Goal: Information Seeking & Learning: Find contact information

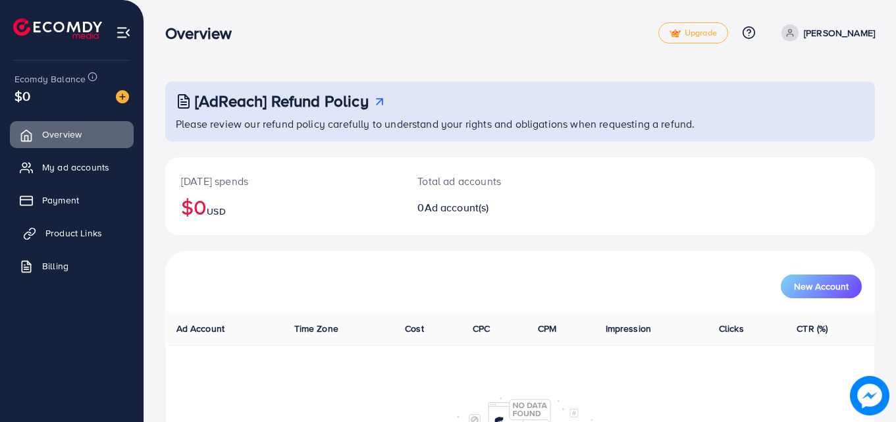
click at [63, 222] on link "Product Links" at bounding box center [72, 233] width 124 height 26
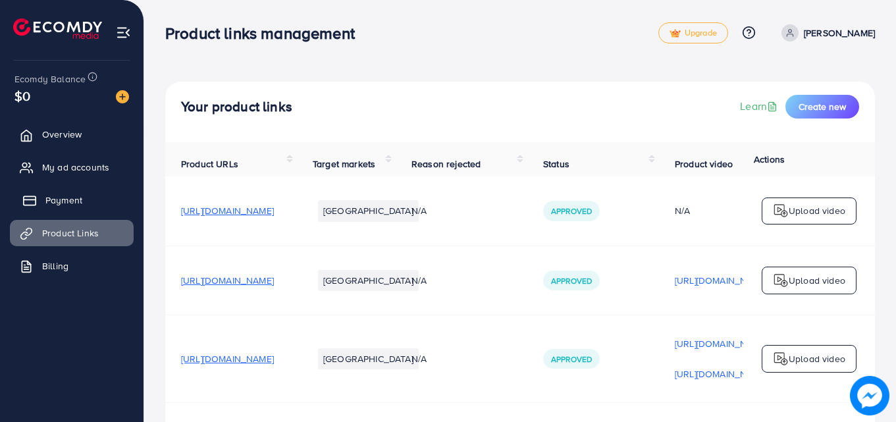
click at [64, 206] on span "Payment" at bounding box center [63, 200] width 37 height 13
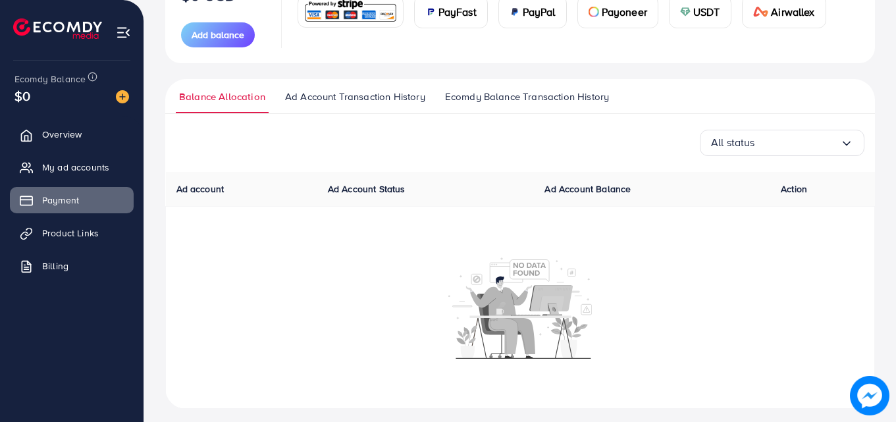
scroll to position [212, 0]
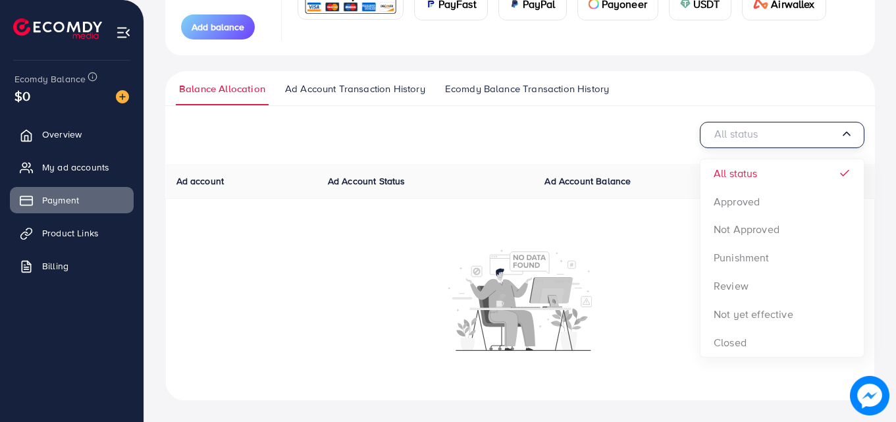
click at [732, 140] on div "All status" at bounding box center [775, 134] width 129 height 20
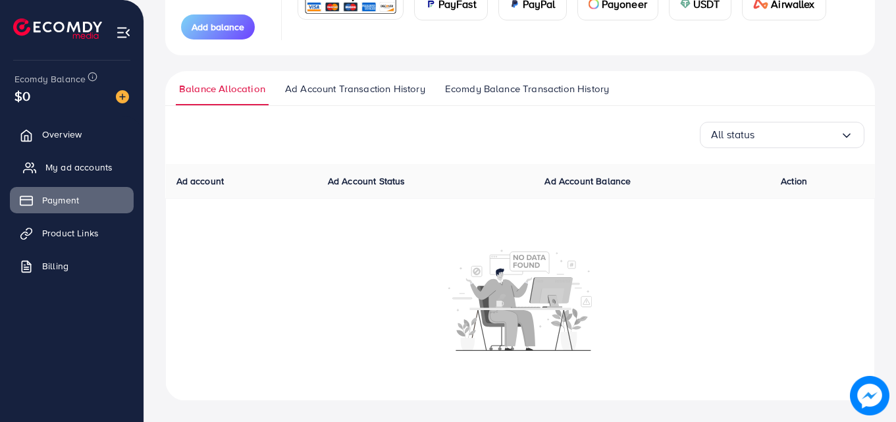
click at [67, 177] on link "My ad accounts" at bounding box center [72, 167] width 124 height 26
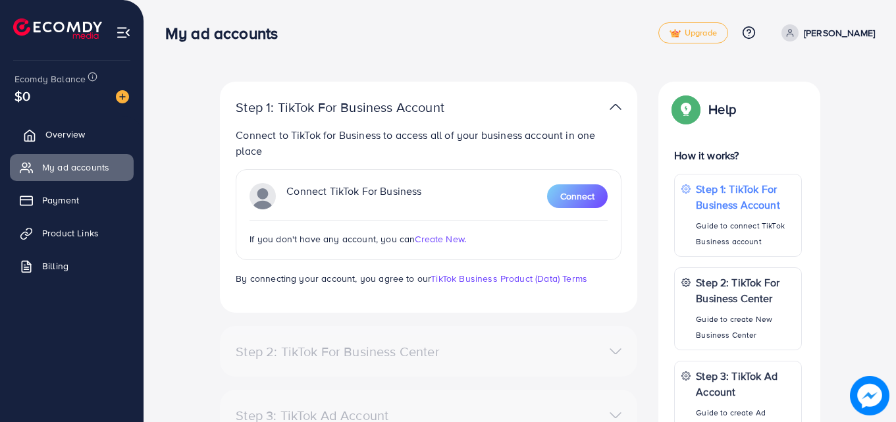
click at [79, 138] on span "Overview" at bounding box center [65, 134] width 40 height 13
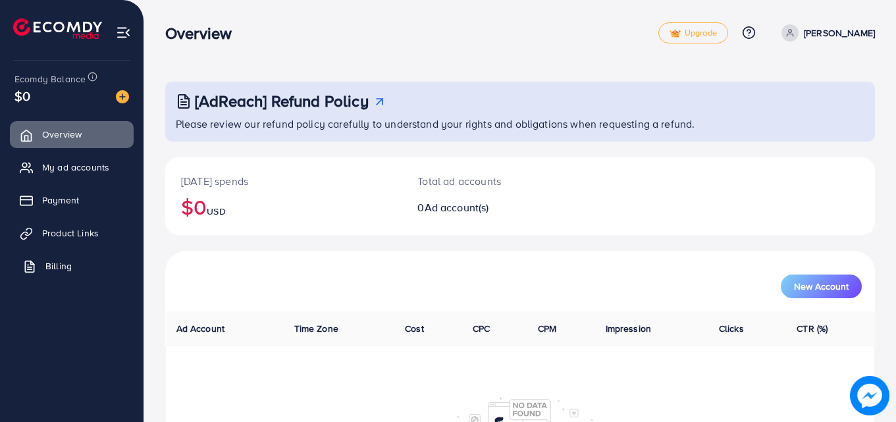
click at [43, 254] on link "Billing" at bounding box center [72, 266] width 124 height 26
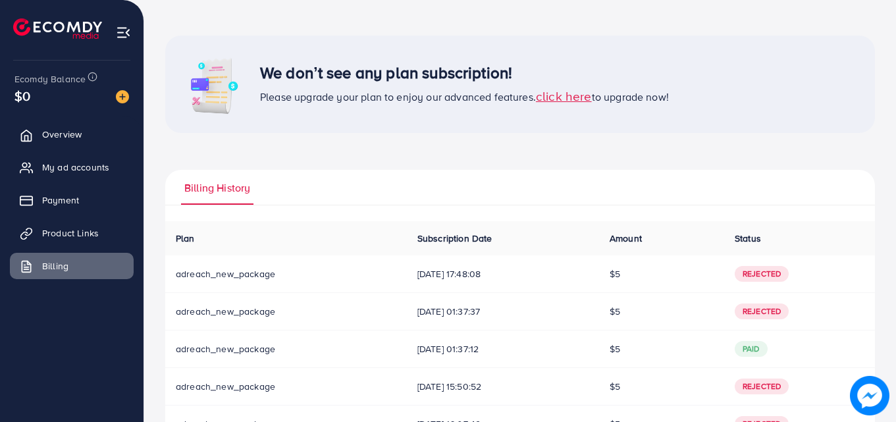
scroll to position [99, 0]
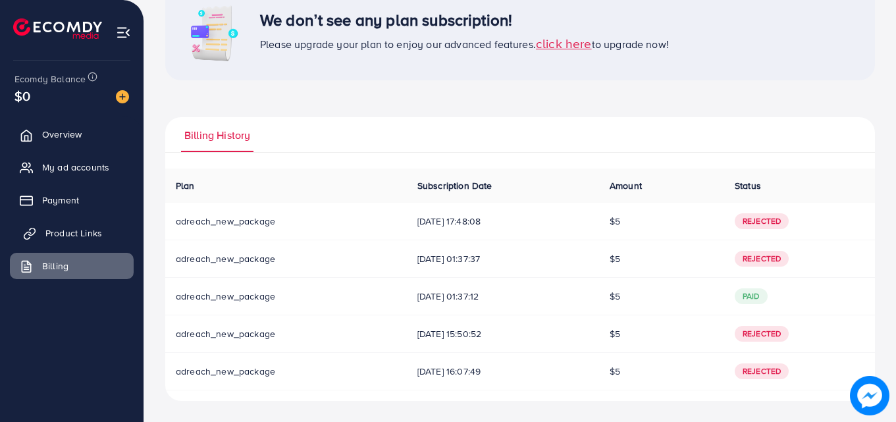
click at [57, 242] on link "Product Links" at bounding box center [72, 233] width 124 height 26
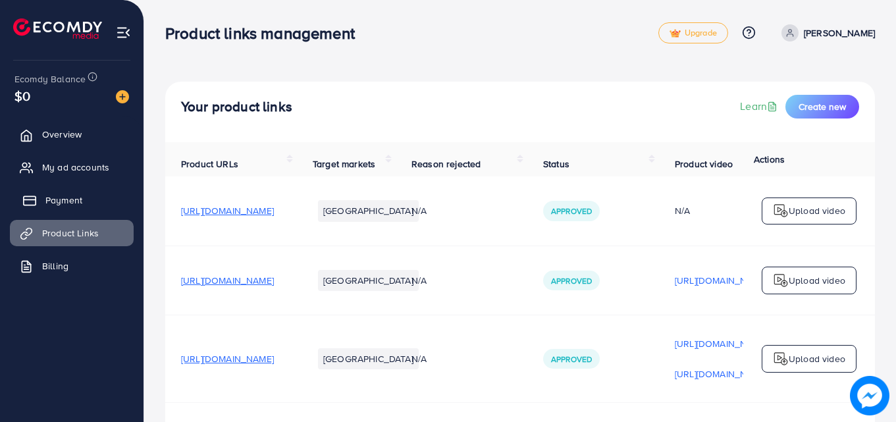
click at [74, 193] on link "Payment" at bounding box center [72, 200] width 124 height 26
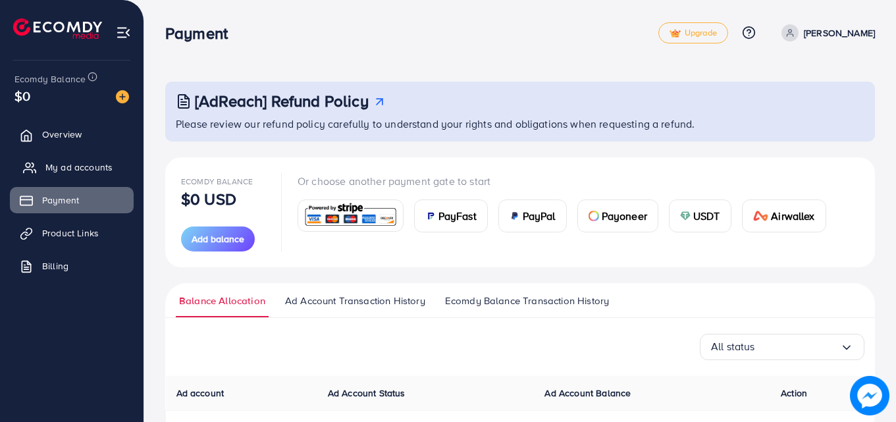
click at [79, 164] on span "My ad accounts" at bounding box center [78, 167] width 67 height 13
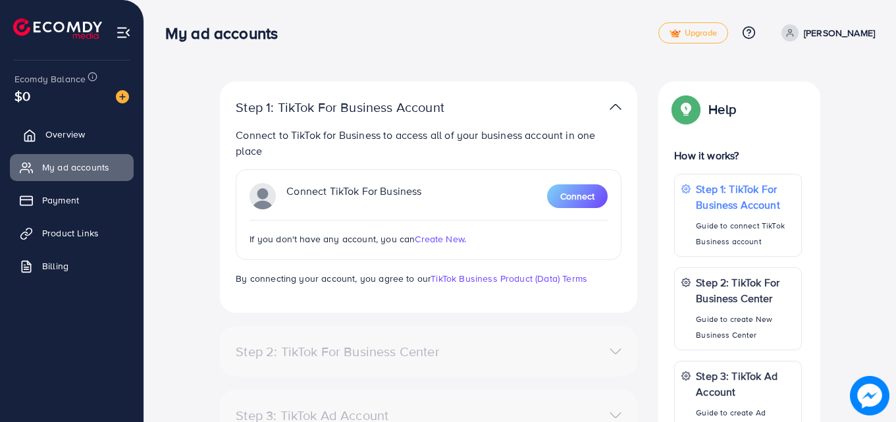
click at [79, 135] on span "Overview" at bounding box center [65, 134] width 40 height 13
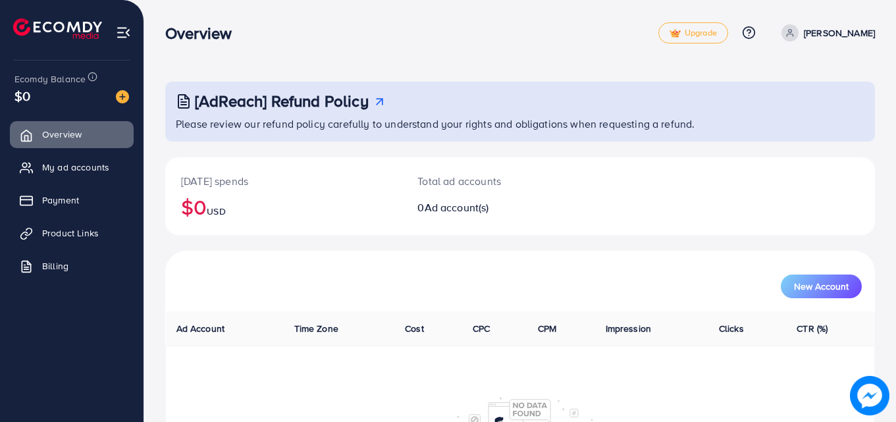
click at [70, 94] on div "$0" at bounding box center [71, 95] width 115 height 19
drag, startPoint x: 90, startPoint y: 92, endPoint x: 124, endPoint y: 92, distance: 33.6
click at [97, 92] on div "$0" at bounding box center [71, 95] width 115 height 19
click at [130, 92] on div "Ecomdy Balance $0" at bounding box center [72, 88] width 123 height 55
click at [121, 94] on img at bounding box center [122, 96] width 13 height 13
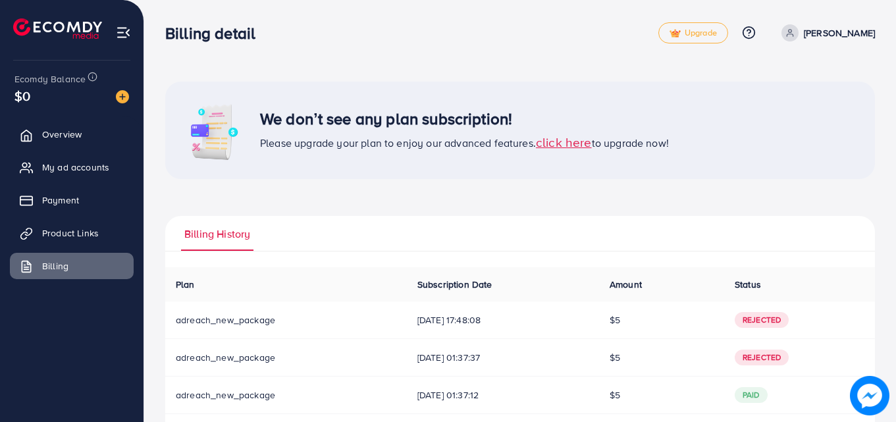
click at [75, 84] on span "Ecomdy Balance" at bounding box center [49, 78] width 71 height 13
click at [126, 34] on img at bounding box center [123, 32] width 15 height 15
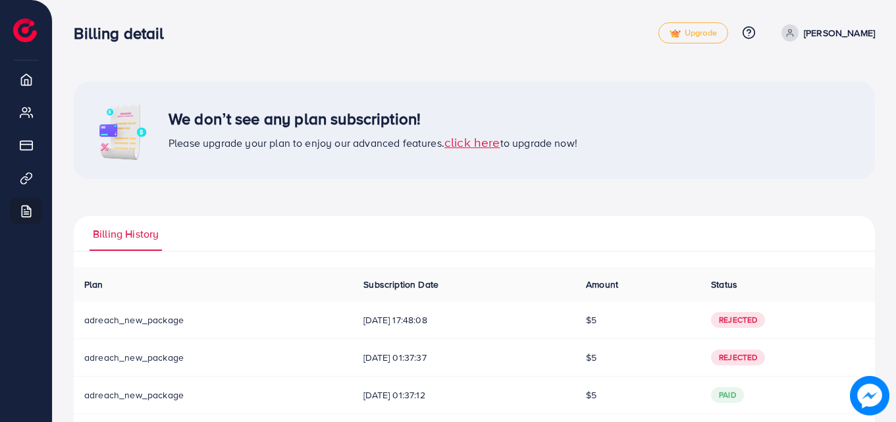
click at [799, 38] on span at bounding box center [790, 32] width 17 height 17
click at [661, 107] on div "We don’t see any plan subscription! Please upgrade your plan to enjoy our advan…" at bounding box center [475, 130] width 802 height 97
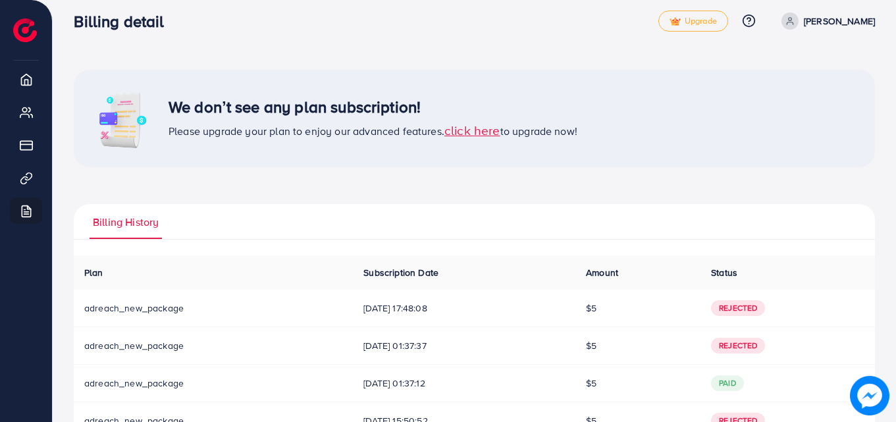
scroll to position [99, 0]
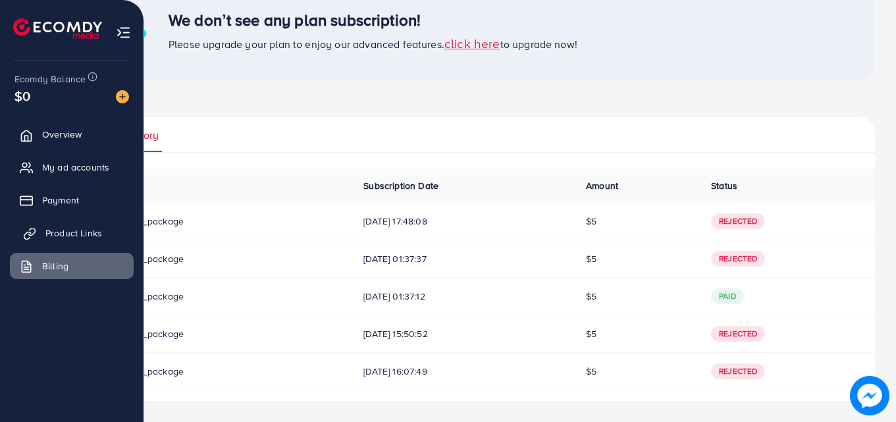
click at [71, 236] on span "Product Links" at bounding box center [73, 233] width 57 height 13
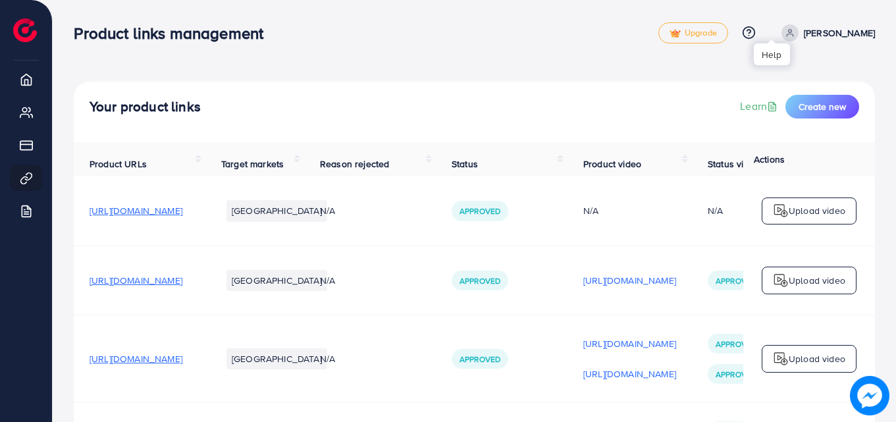
click at [756, 34] on link at bounding box center [746, 33] width 19 height 14
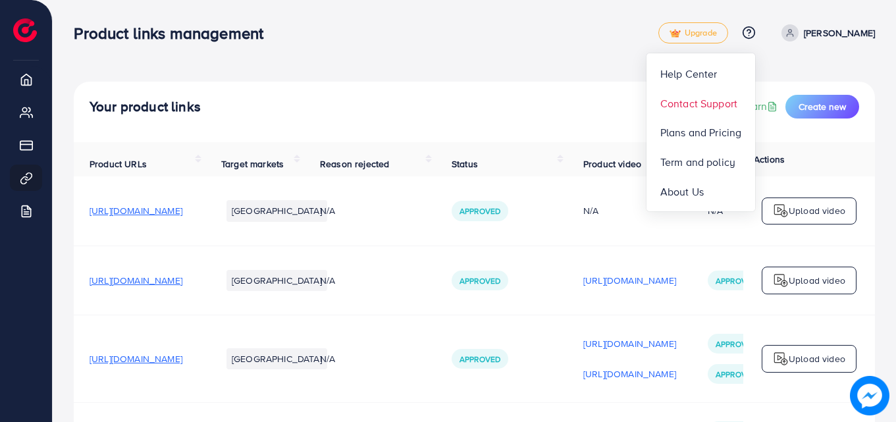
click at [727, 104] on span "Contact Support" at bounding box center [699, 104] width 77 height 16
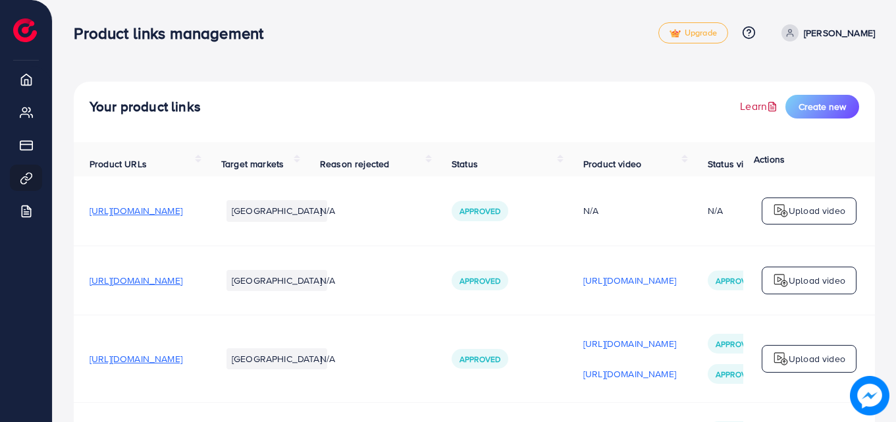
click at [771, 107] on line at bounding box center [772, 107] width 3 height 0
